Goal: Transaction & Acquisition: Purchase product/service

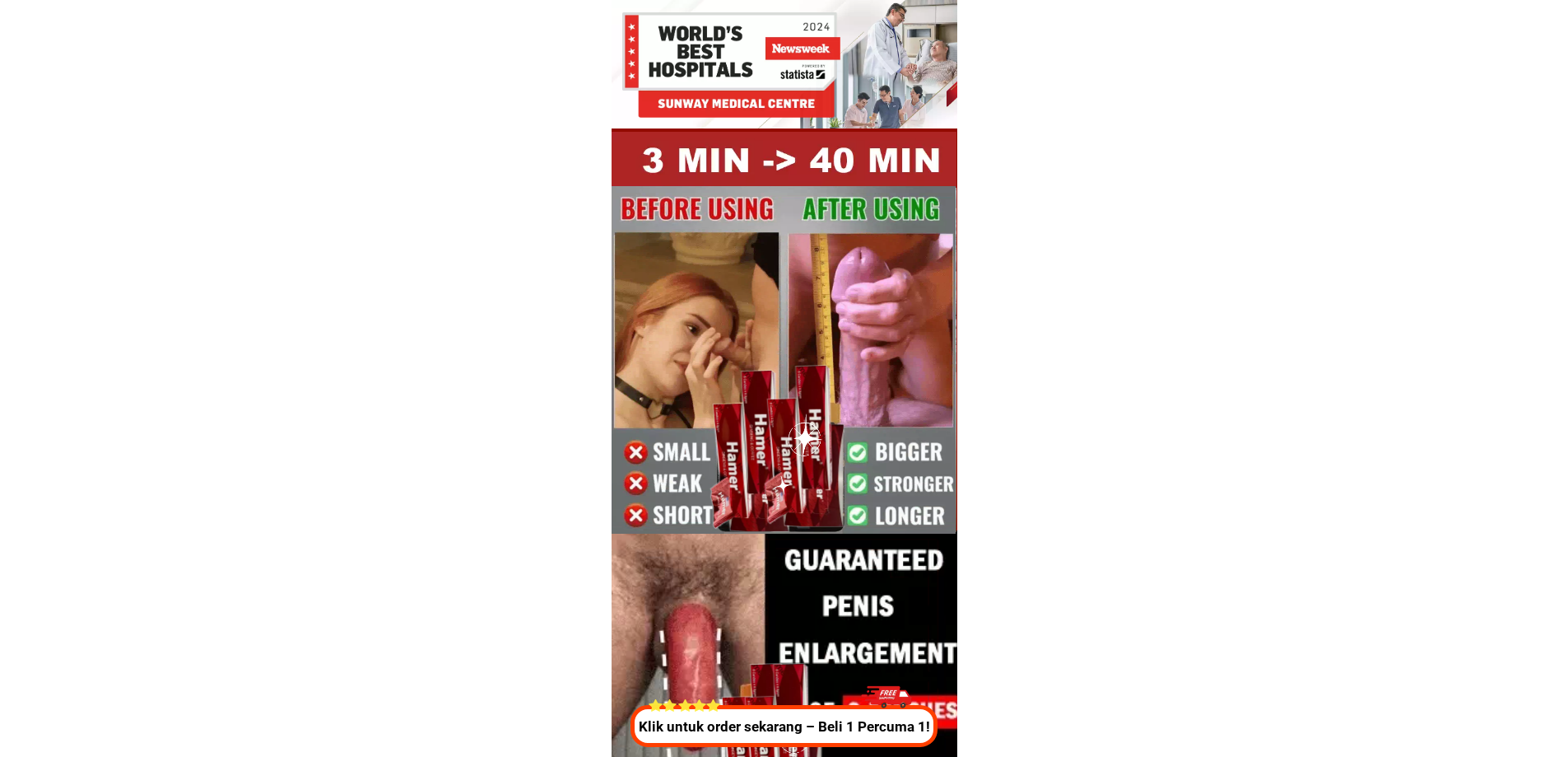
click at [747, 733] on p "Klik untuk order sekarang – Beli 1 Percuma 1!" at bounding box center [784, 727] width 316 height 21
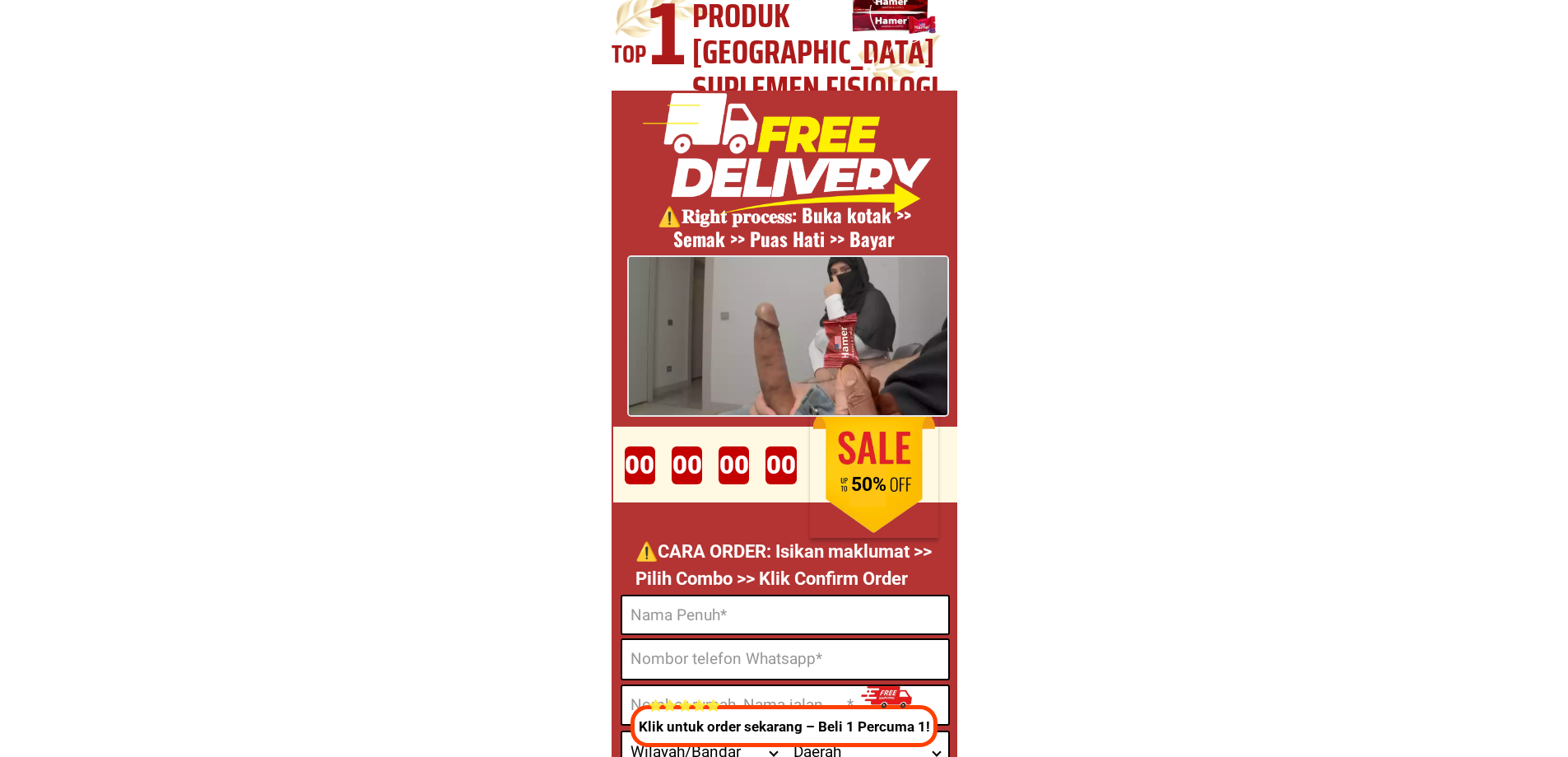
scroll to position [6124, 0]
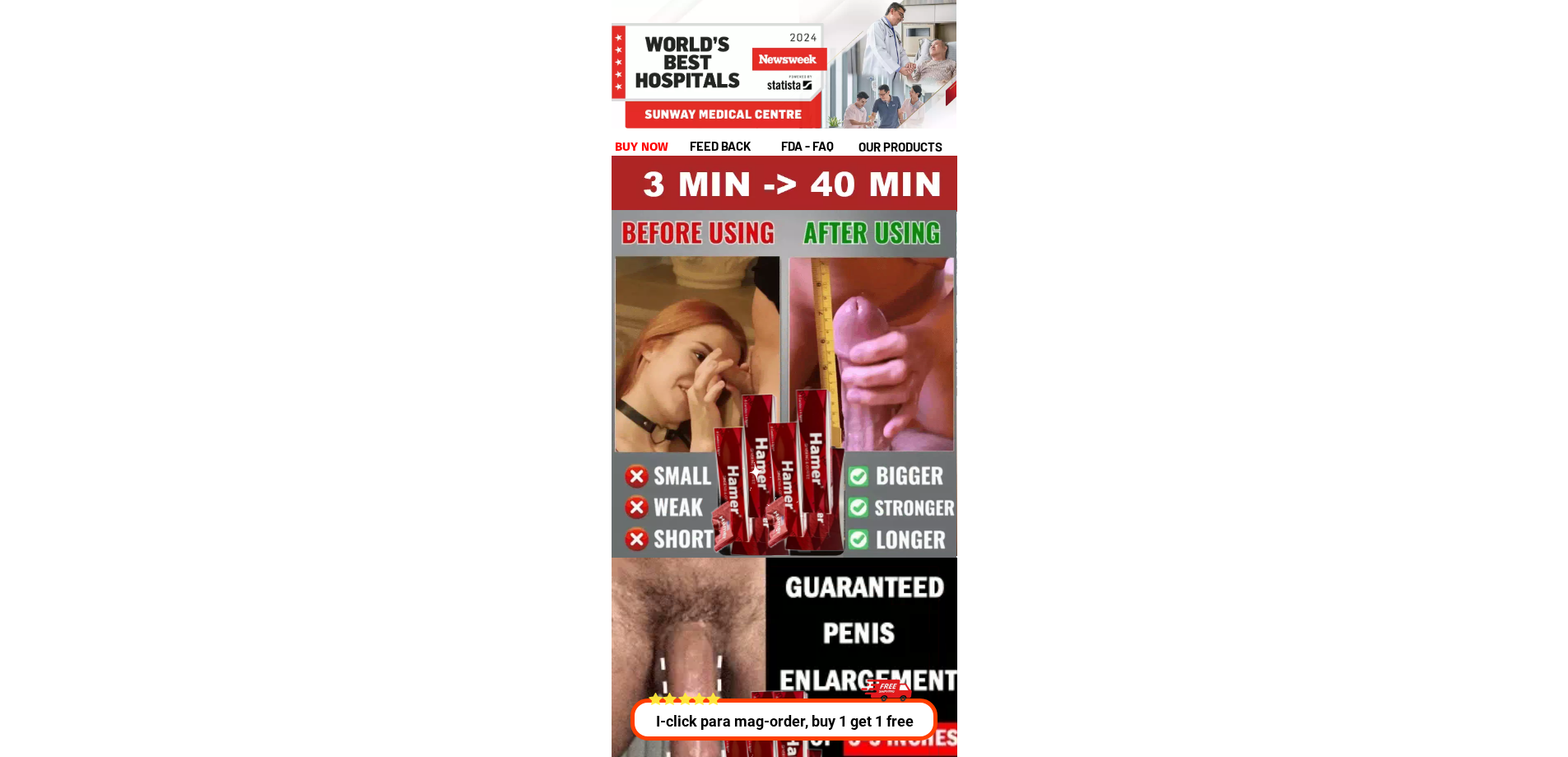
click at [650, 135] on div "feed back fda - FAQ our products buy now" at bounding box center [784, 97] width 346 height 119
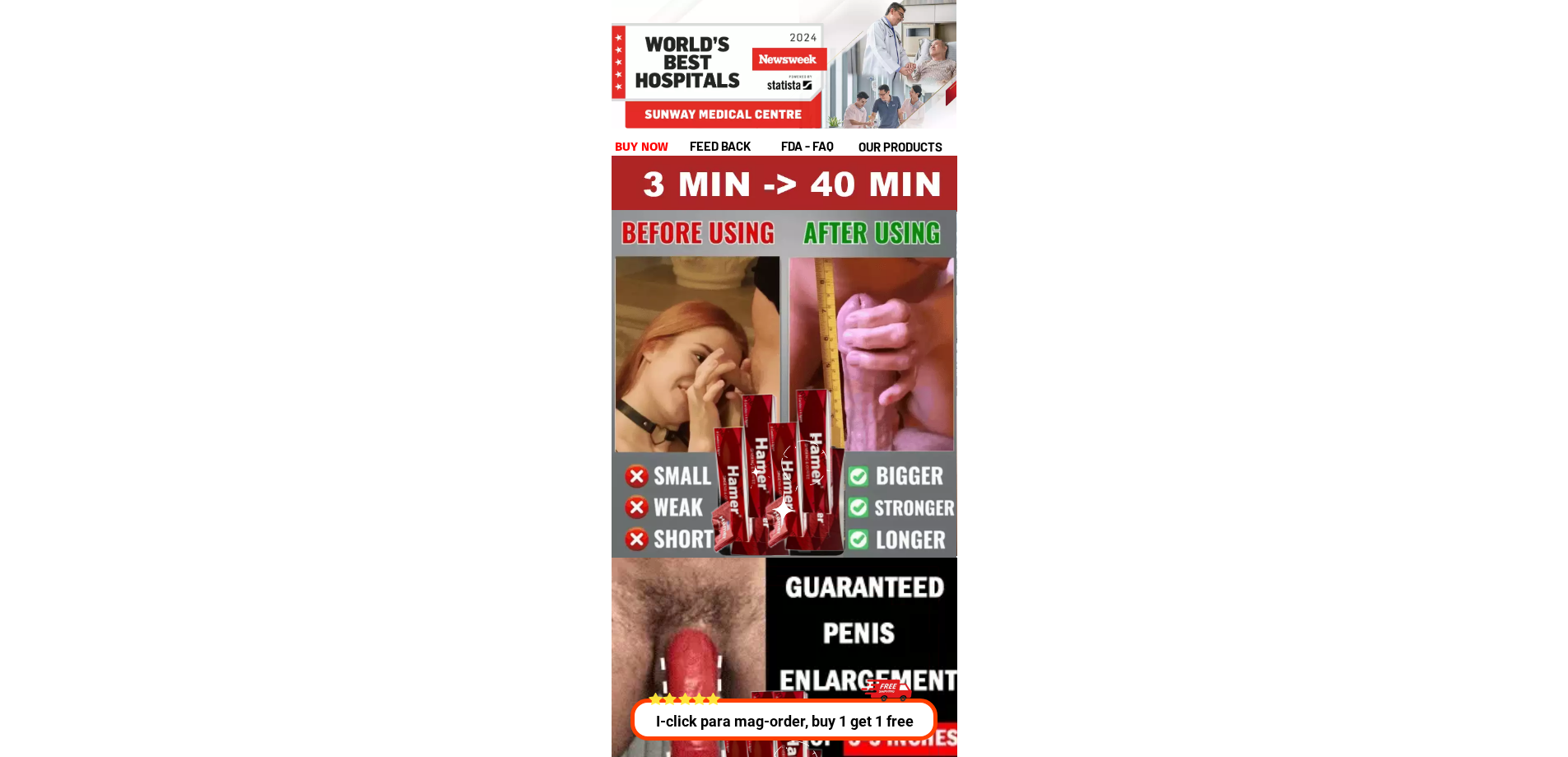
click at [650, 138] on h1 "buy now" at bounding box center [643, 147] width 55 height 19
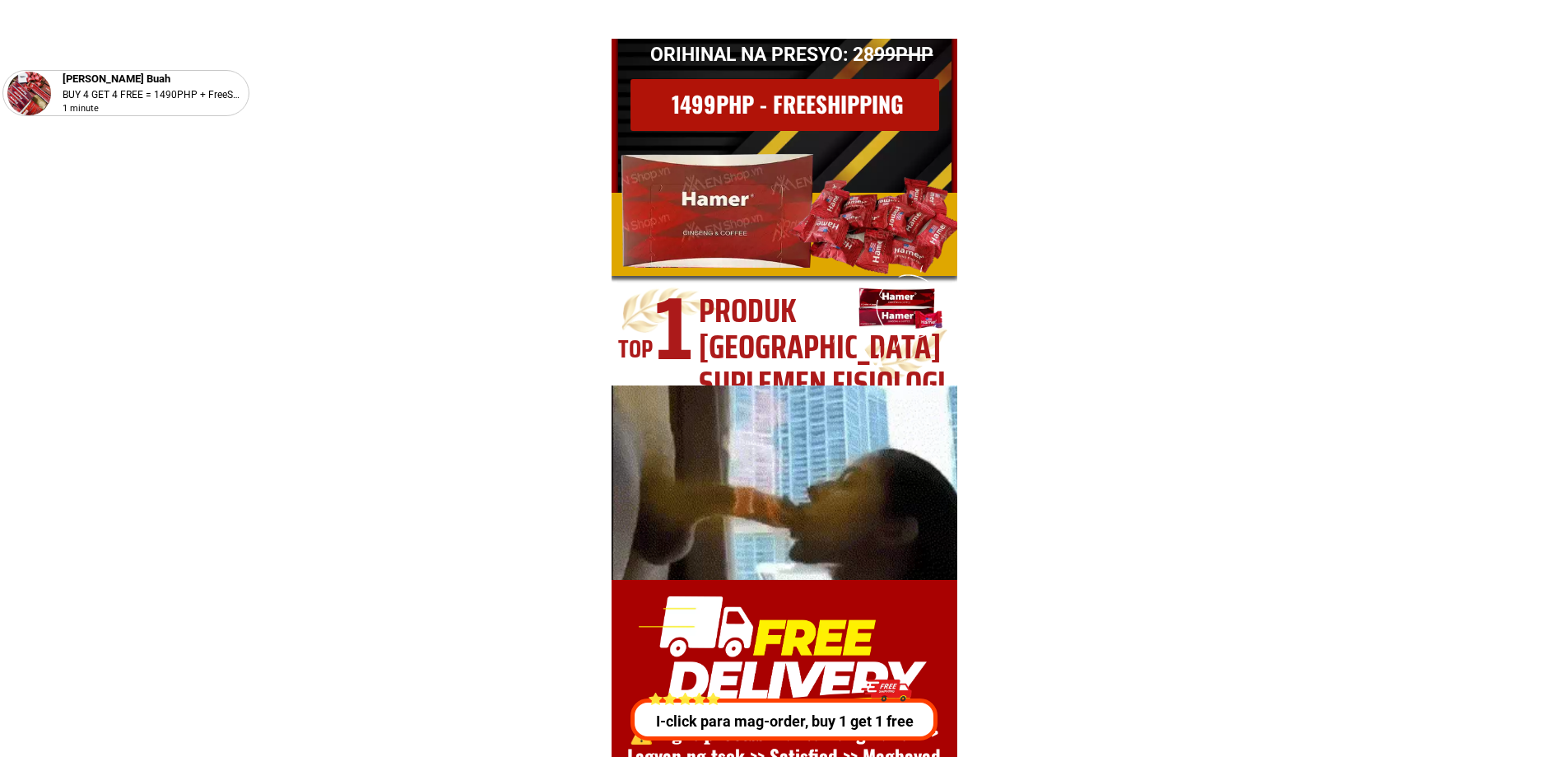
scroll to position [22660, 0]
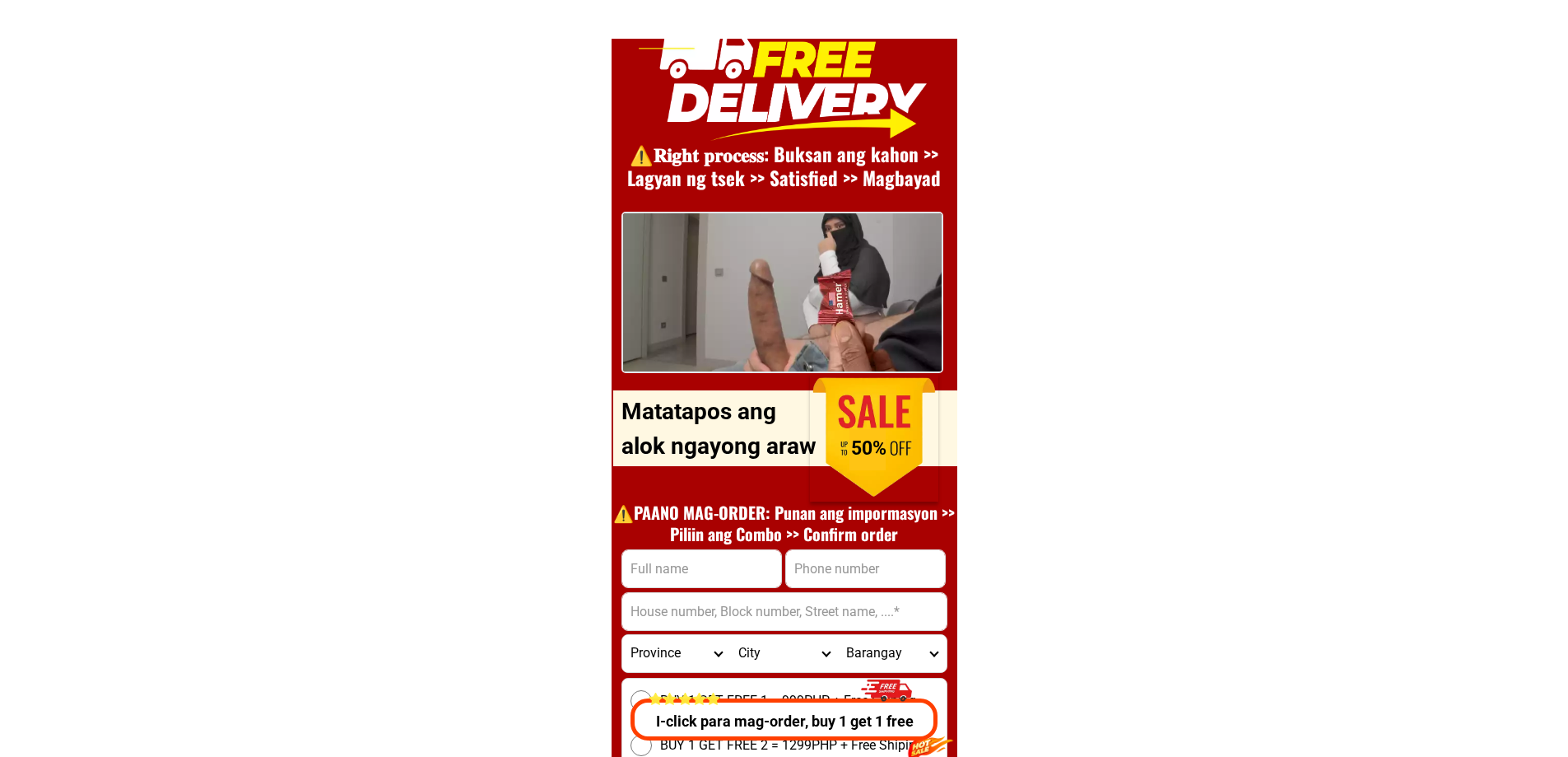
click at [723, 593] on input "Input address" at bounding box center [784, 611] width 324 height 37
click at [705, 574] on input "Input full_name" at bounding box center [702, 568] width 159 height 37
paste input "[PERSON_NAME] [GEOGRAPHIC_DATA]"
type input "[PERSON_NAME] [GEOGRAPHIC_DATA]"
click at [862, 561] on input "Input phone_number" at bounding box center [865, 568] width 159 height 37
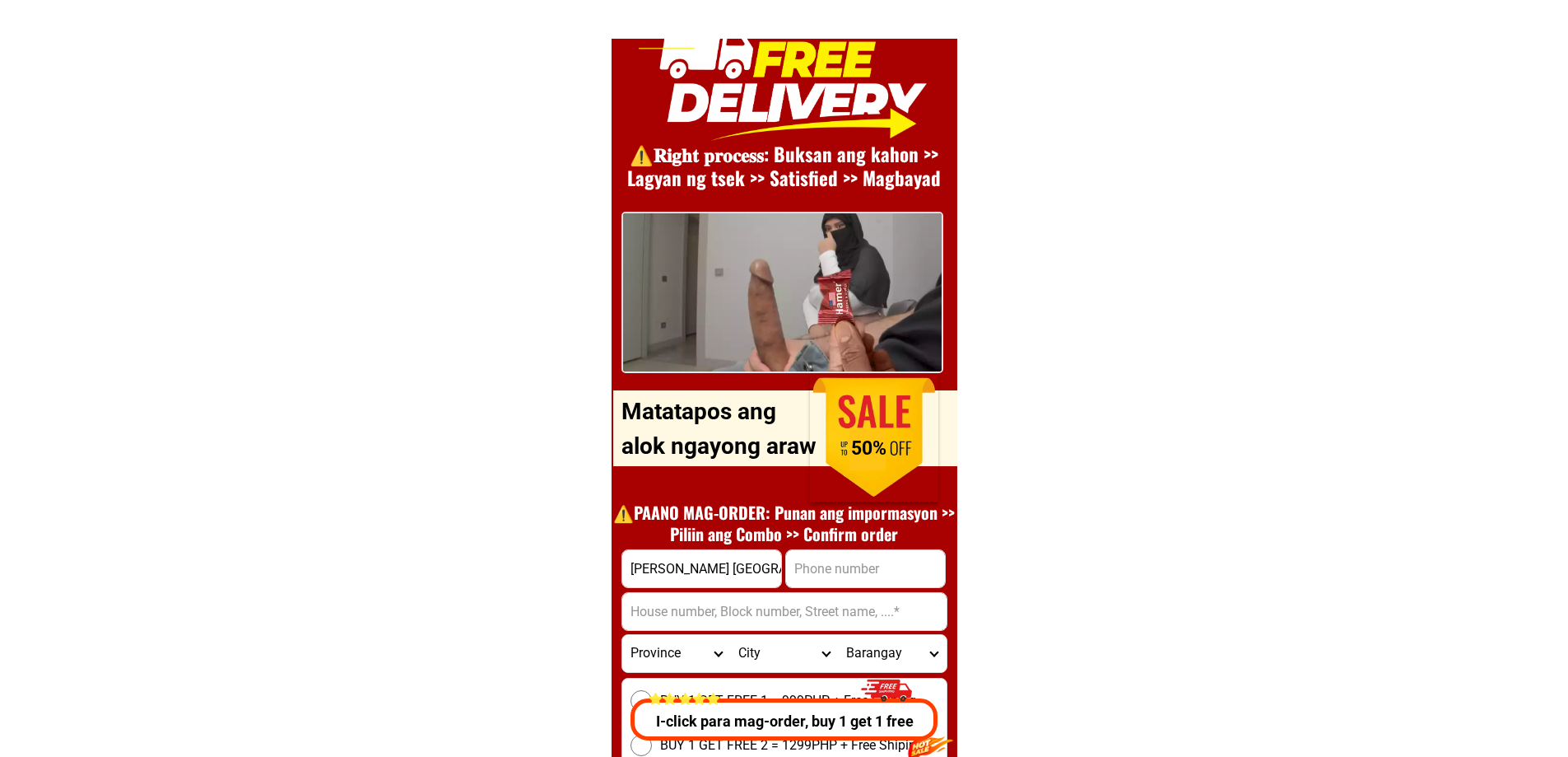
paste input "09123833781"
type input "09123833781"
click at [691, 606] on input "Input address" at bounding box center [784, 611] width 324 height 37
paste input "Kinabuan, [GEOGRAPHIC_DATA], [GEOGRAPHIC_DATA]"
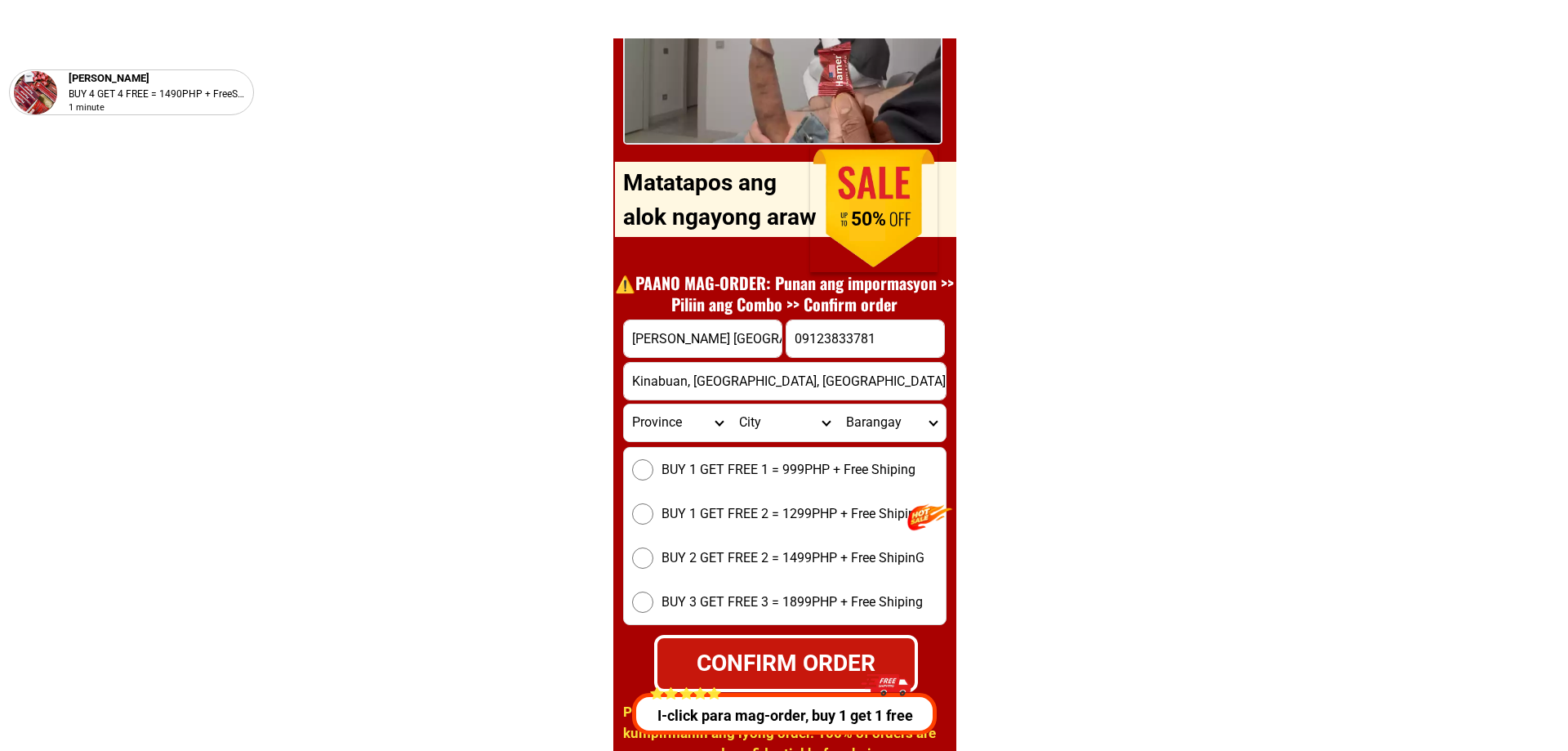
scroll to position [22726, 0]
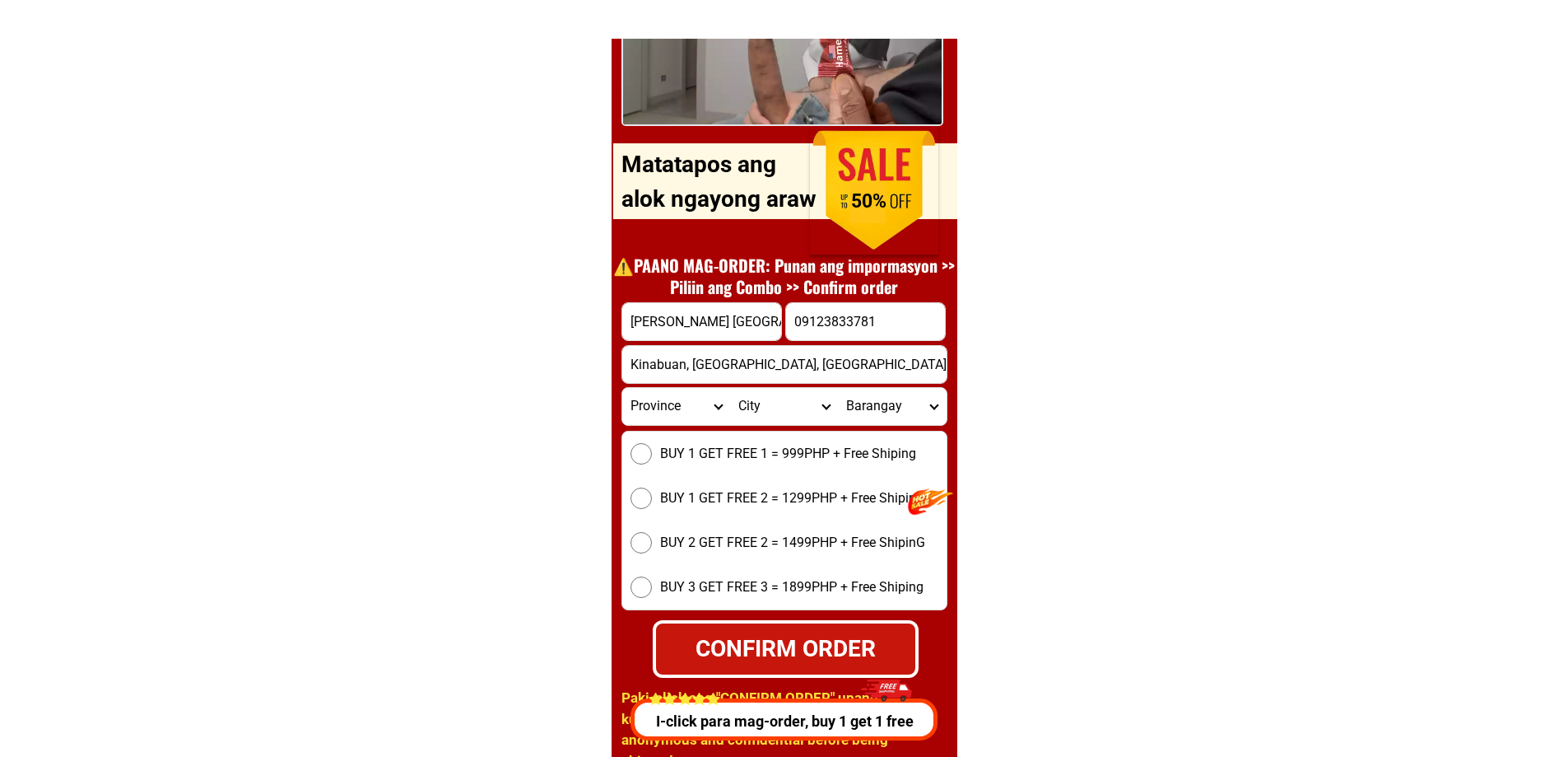
type input "Kinabuan, [GEOGRAPHIC_DATA], [GEOGRAPHIC_DATA]"
click at [655, 420] on select "Province [GEOGRAPHIC_DATA] [GEOGRAPHIC_DATA][PERSON_NAME][GEOGRAPHIC_DATA][GEOG…" at bounding box center [676, 406] width 108 height 37
select select "63_859"
click at [622, 388] on select "Province [GEOGRAPHIC_DATA] [GEOGRAPHIC_DATA][PERSON_NAME][GEOGRAPHIC_DATA][GEOG…" at bounding box center [676, 406] width 108 height 37
click at [770, 409] on select "City [PERSON_NAME] [PERSON_NAME][GEOGRAPHIC_DATA] [GEOGRAPHIC_DATA] [GEOGRAPHIC…" at bounding box center [784, 406] width 108 height 37
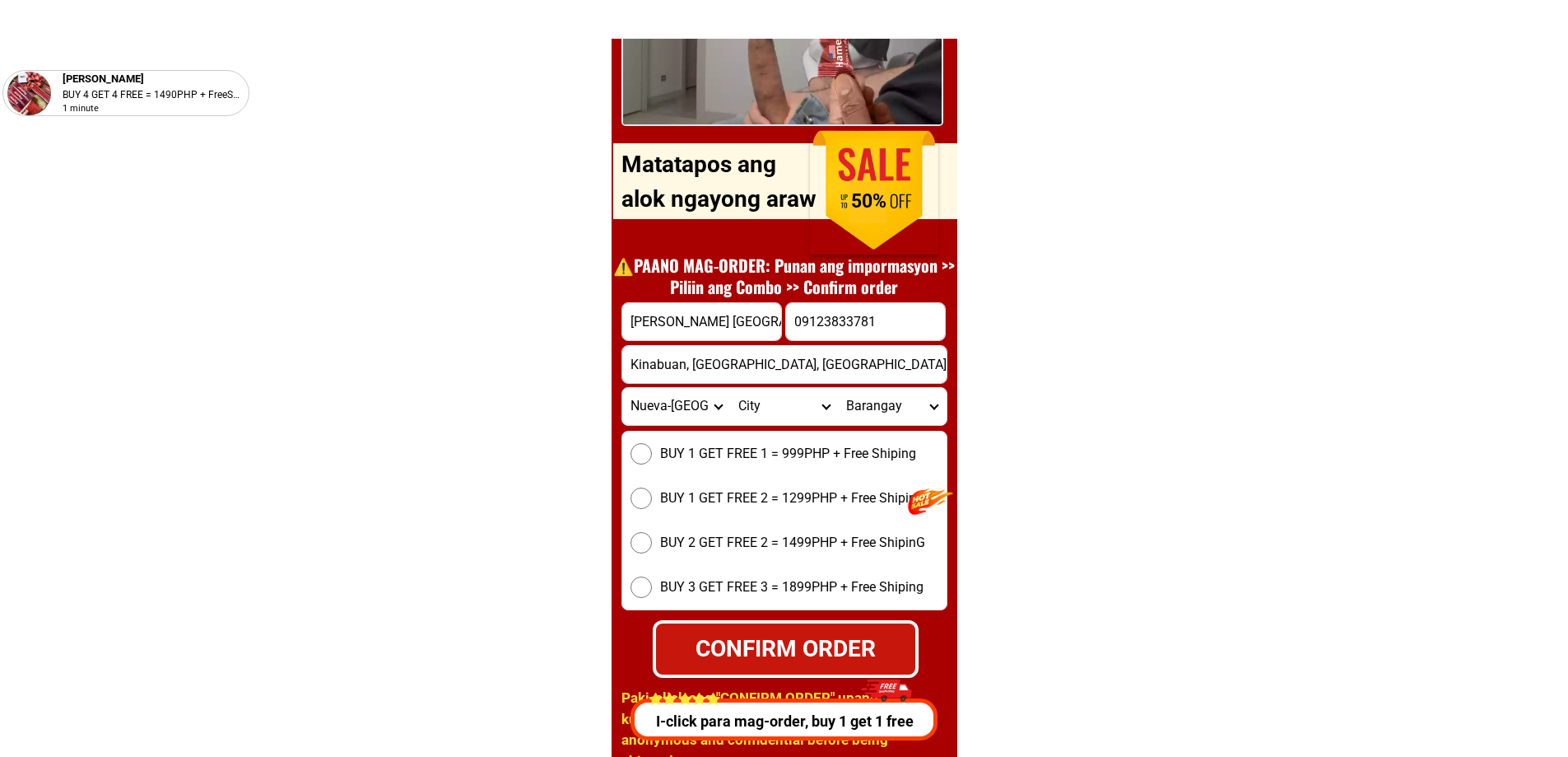
click at [770, 409] on select "City [PERSON_NAME] [PERSON_NAME][GEOGRAPHIC_DATA] [GEOGRAPHIC_DATA] [GEOGRAPHIC…" at bounding box center [784, 406] width 108 height 37
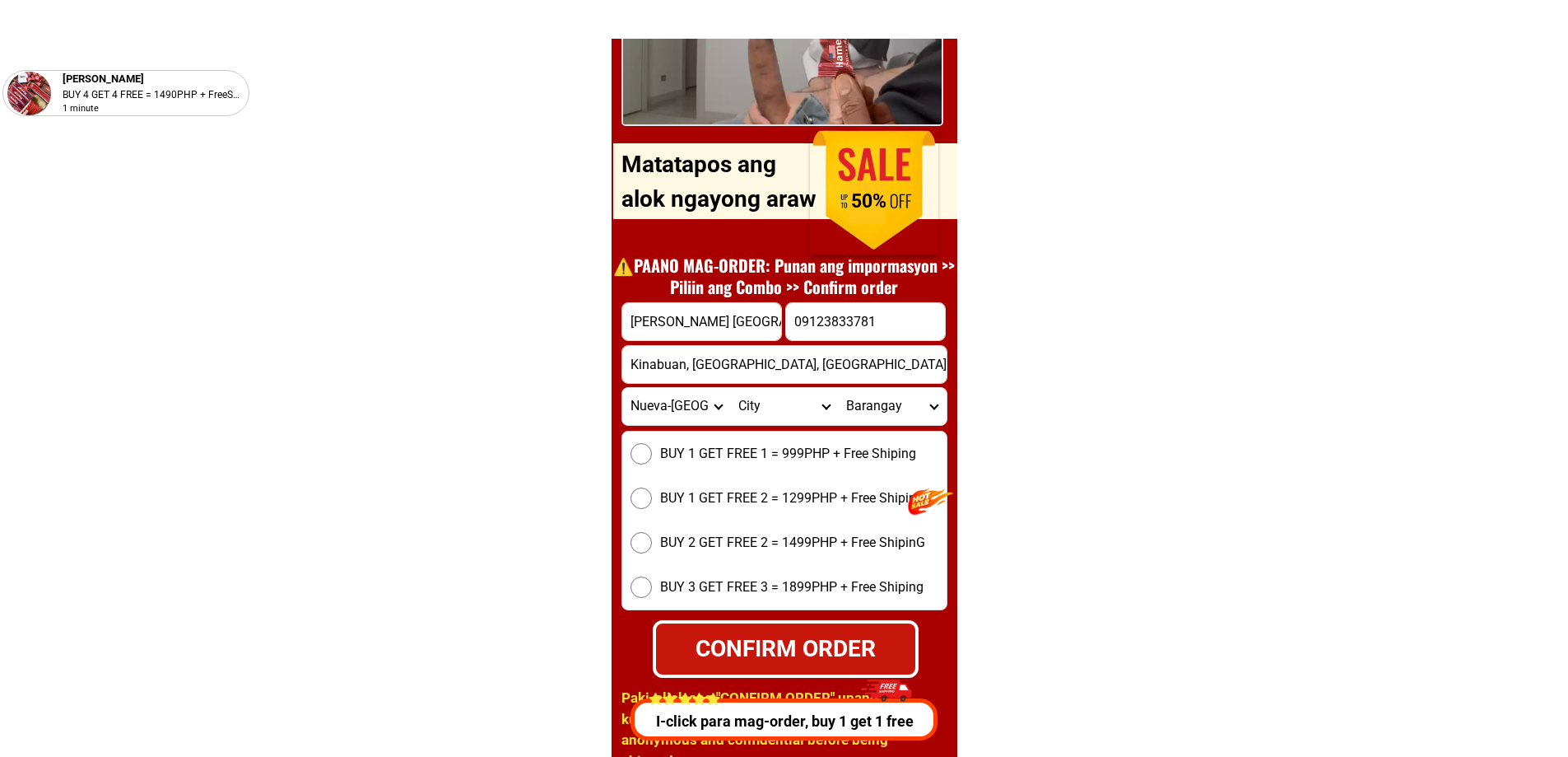
click at [770, 409] on select "City [PERSON_NAME] [PERSON_NAME][GEOGRAPHIC_DATA] [GEOGRAPHIC_DATA] [GEOGRAPHIC…" at bounding box center [784, 406] width 108 height 37
select select "63_8598369"
click at [730, 388] on select "City [PERSON_NAME] [PERSON_NAME][GEOGRAPHIC_DATA] [GEOGRAPHIC_DATA] [GEOGRAPHIC…" at bounding box center [784, 406] width 108 height 37
click at [883, 416] on select "Barangay Abaca Bagumbayan Balsain Banila [PERSON_NAME] Carolotan Domang Dopaj G…" at bounding box center [892, 406] width 108 height 37
click at [883, 415] on select "Barangay Abaca Bagumbayan Balsain Banila [PERSON_NAME] Carolotan Domang Dopaj G…" at bounding box center [892, 406] width 108 height 37
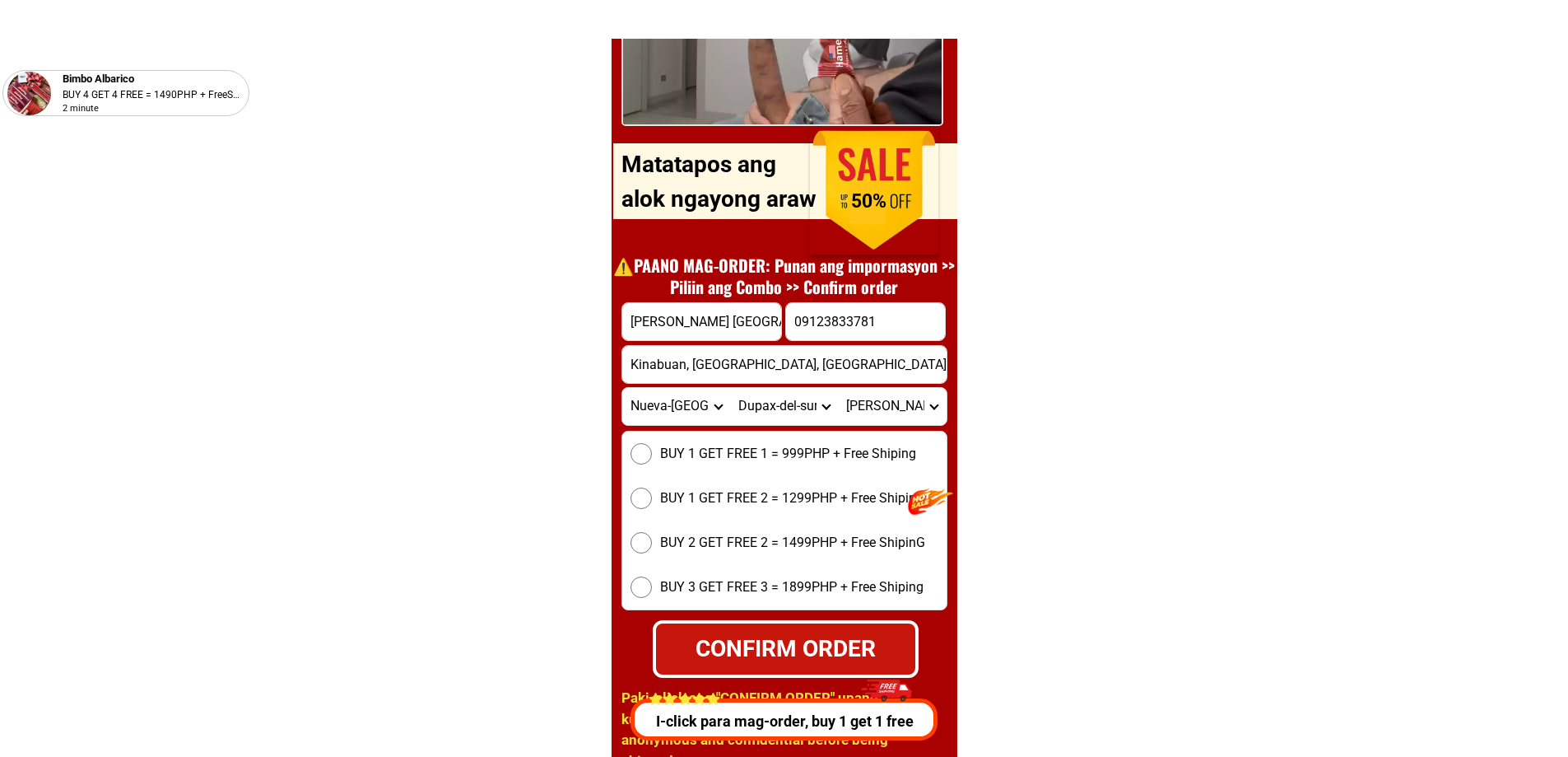
click at [883, 415] on select "Barangay Abaca Bagumbayan Balsain Banila [PERSON_NAME] Carolotan Domang Dopaj G…" at bounding box center [892, 406] width 108 height 37
select select "63_85983697359"
click at [838, 388] on select "Barangay Abaca Bagumbayan Balsain Banila [PERSON_NAME] Carolotan Domang Dopaj G…" at bounding box center [892, 406] width 108 height 37
click at [767, 457] on span "BUY 1 GET FREE 1 = 999PHP + Free Shiping" at bounding box center [788, 454] width 256 height 20
click at [652, 457] on input "BUY 1 GET FREE 1 = 999PHP + Free Shiping" at bounding box center [641, 453] width 21 height 21
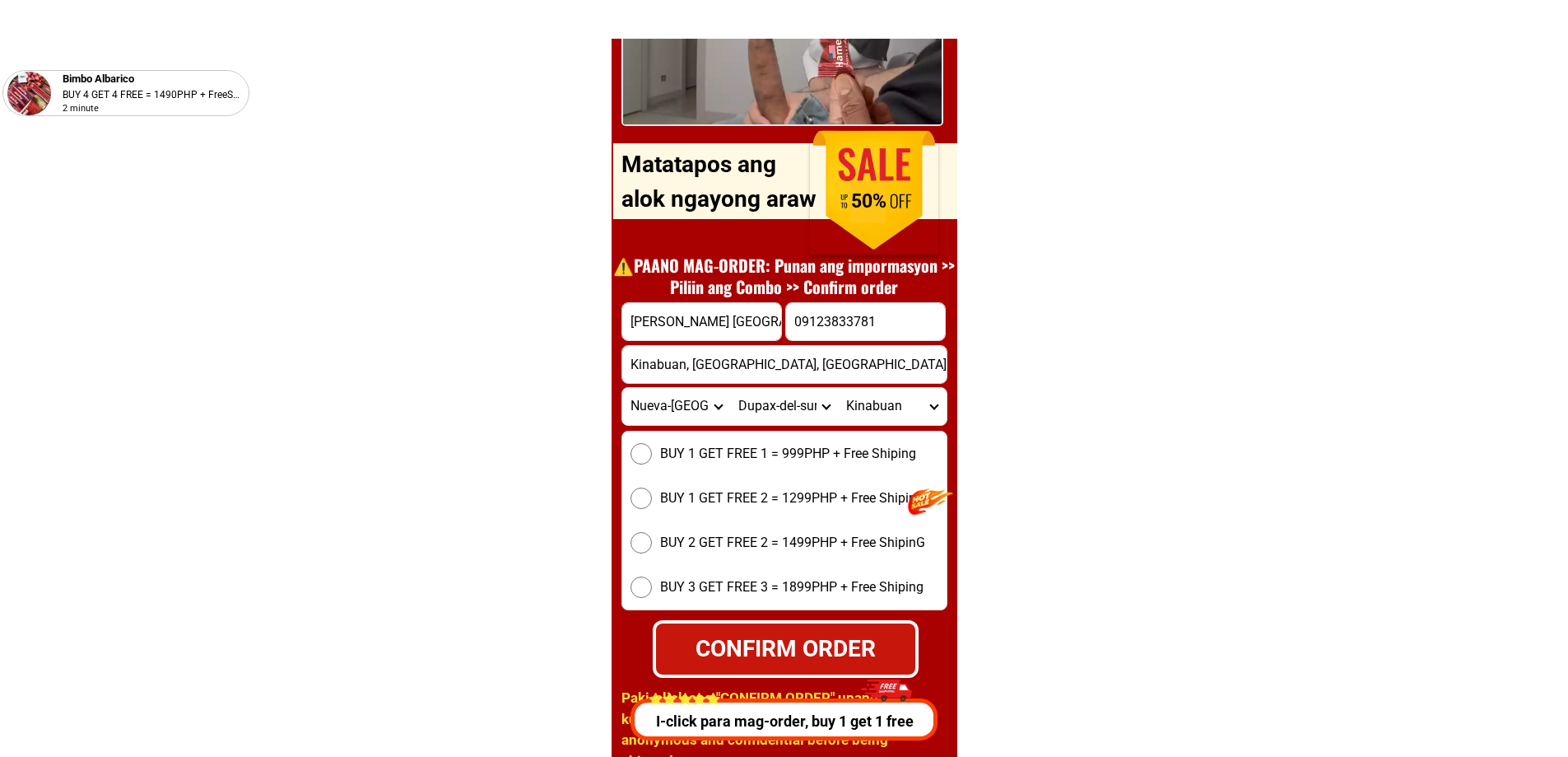
radio input "true"
click at [831, 626] on div "CONFIRM ORDER" at bounding box center [785, 647] width 267 height 58
type input "[PERSON_NAME] [GEOGRAPHIC_DATA]"
radio input "true"
